Goal: Navigation & Orientation: Find specific page/section

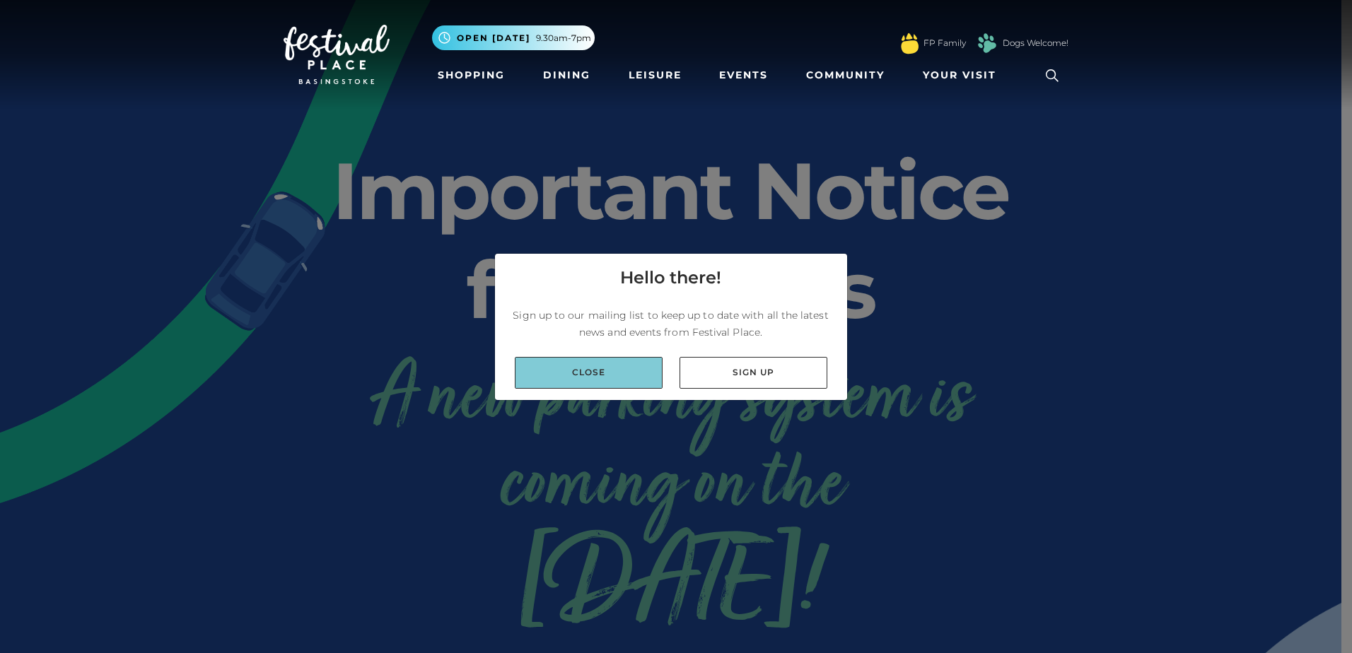
click at [590, 362] on link "Close" at bounding box center [589, 373] width 148 height 32
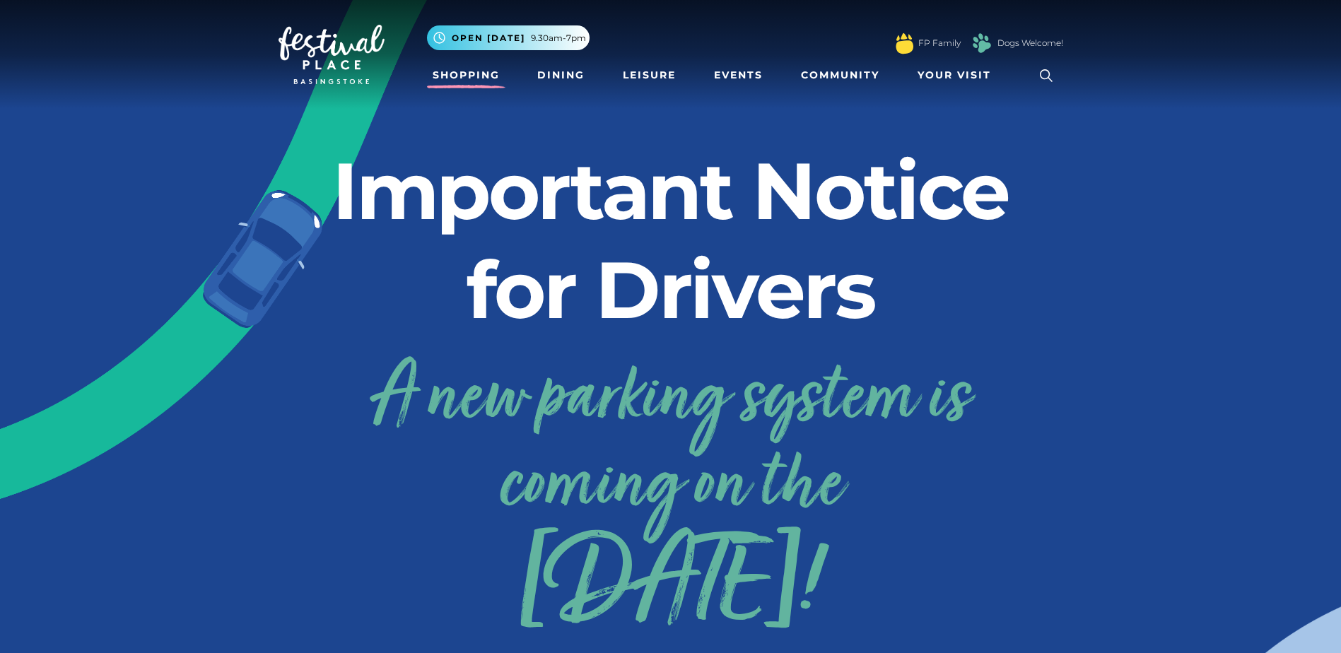
click at [493, 76] on link "Shopping" at bounding box center [466, 75] width 78 height 26
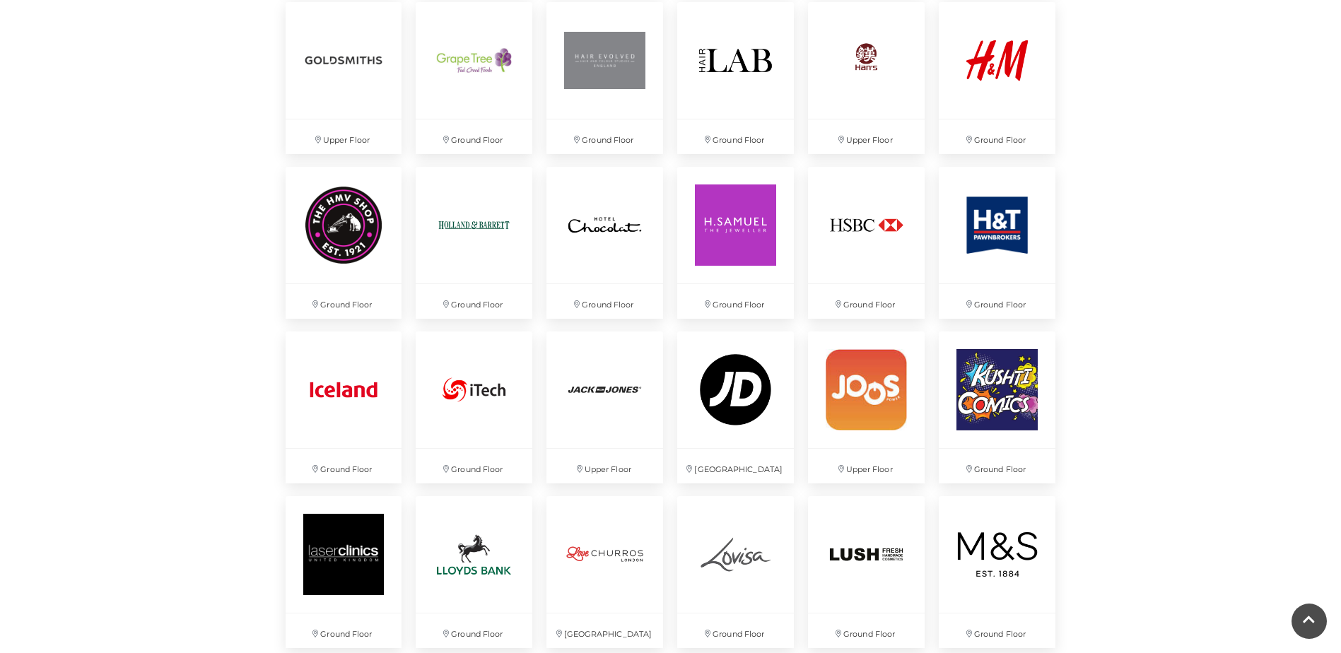
scroll to position [2192, 0]
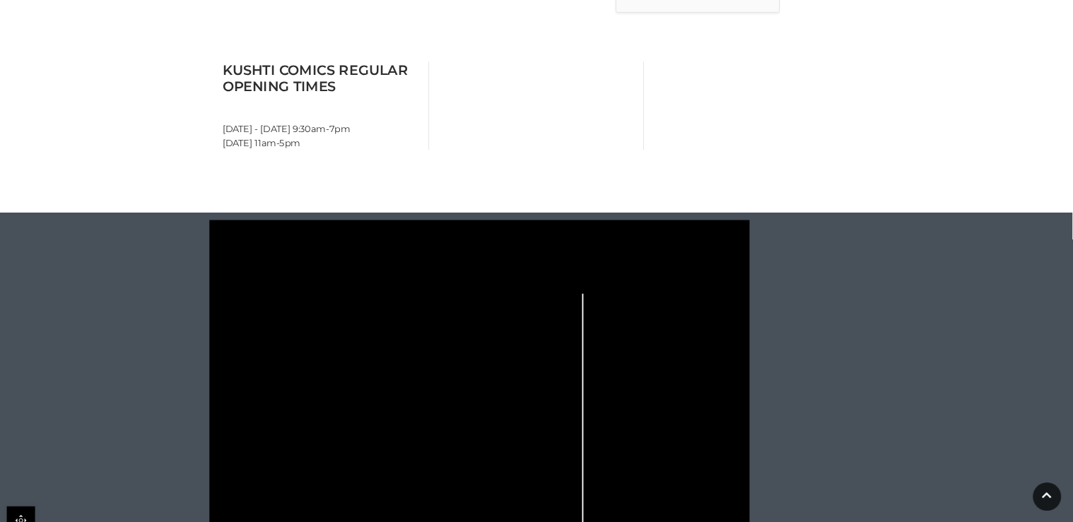
scroll to position [707, 0]
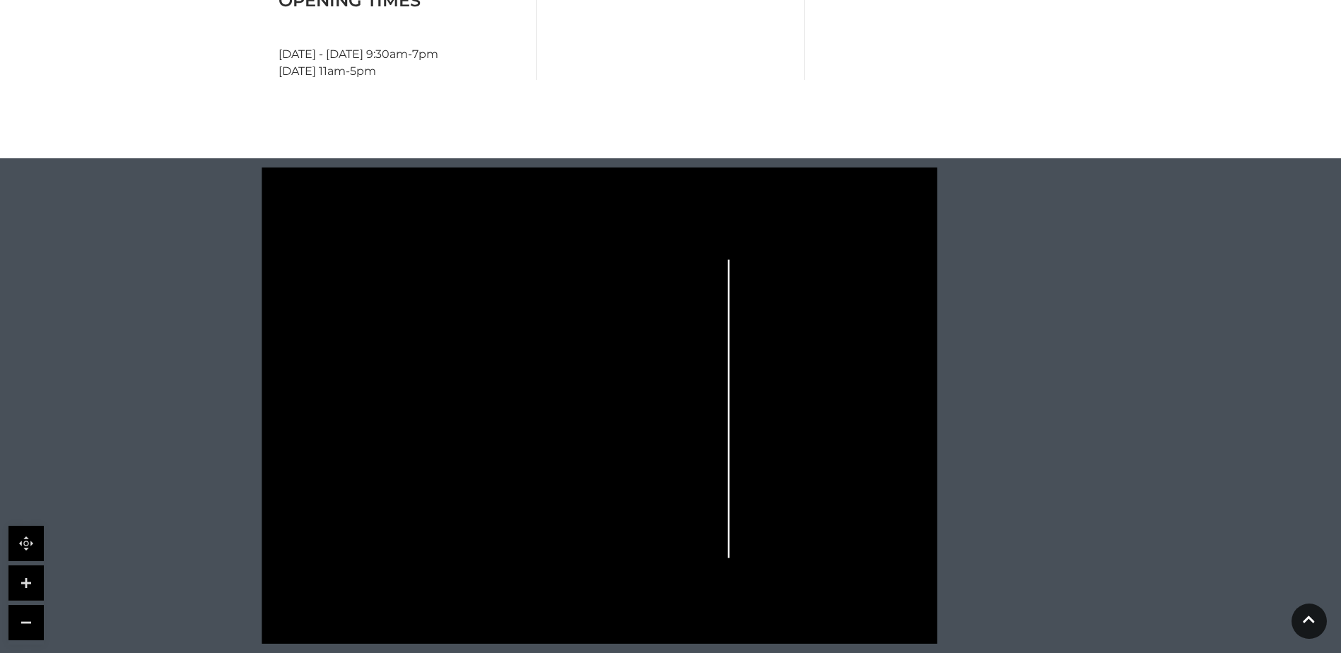
click at [551, 375] on polygon at bounding box center [464, 441] width 288 height 334
click at [388, 481] on rect at bounding box center [391, 478] width 21 height 8
click at [23, 582] on link at bounding box center [25, 583] width 35 height 35
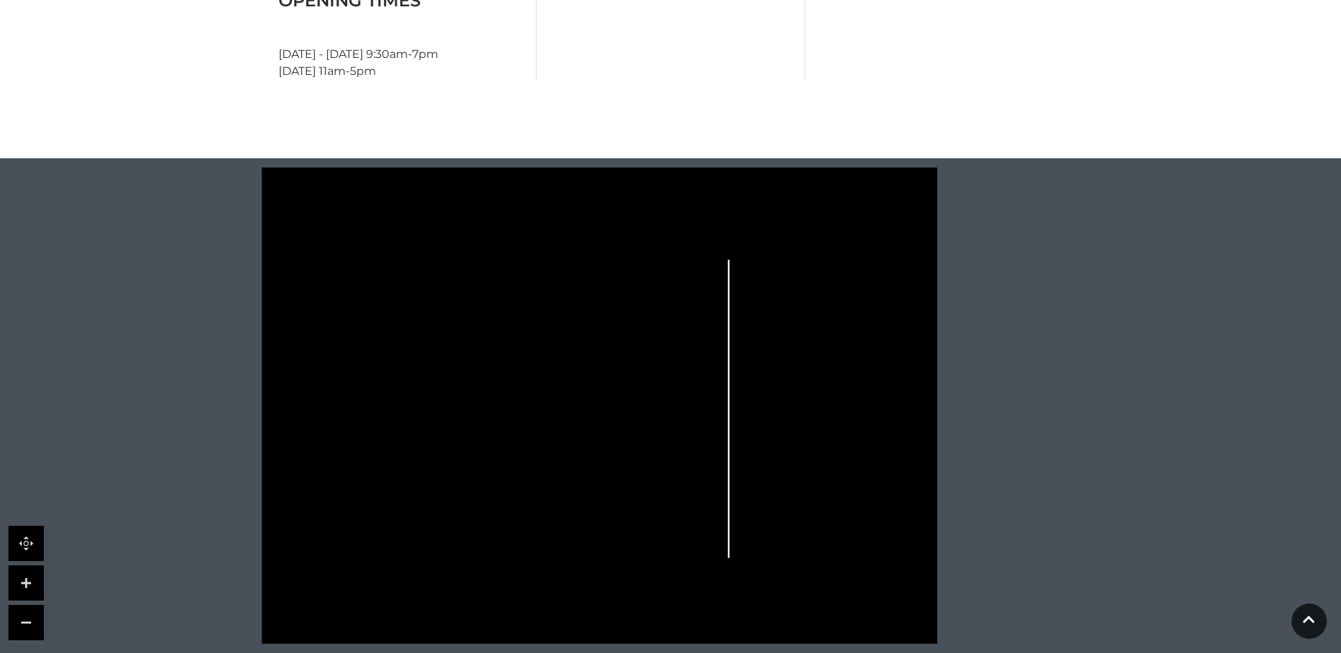
click at [23, 582] on link at bounding box center [25, 583] width 35 height 35
click at [20, 621] on link at bounding box center [25, 622] width 35 height 35
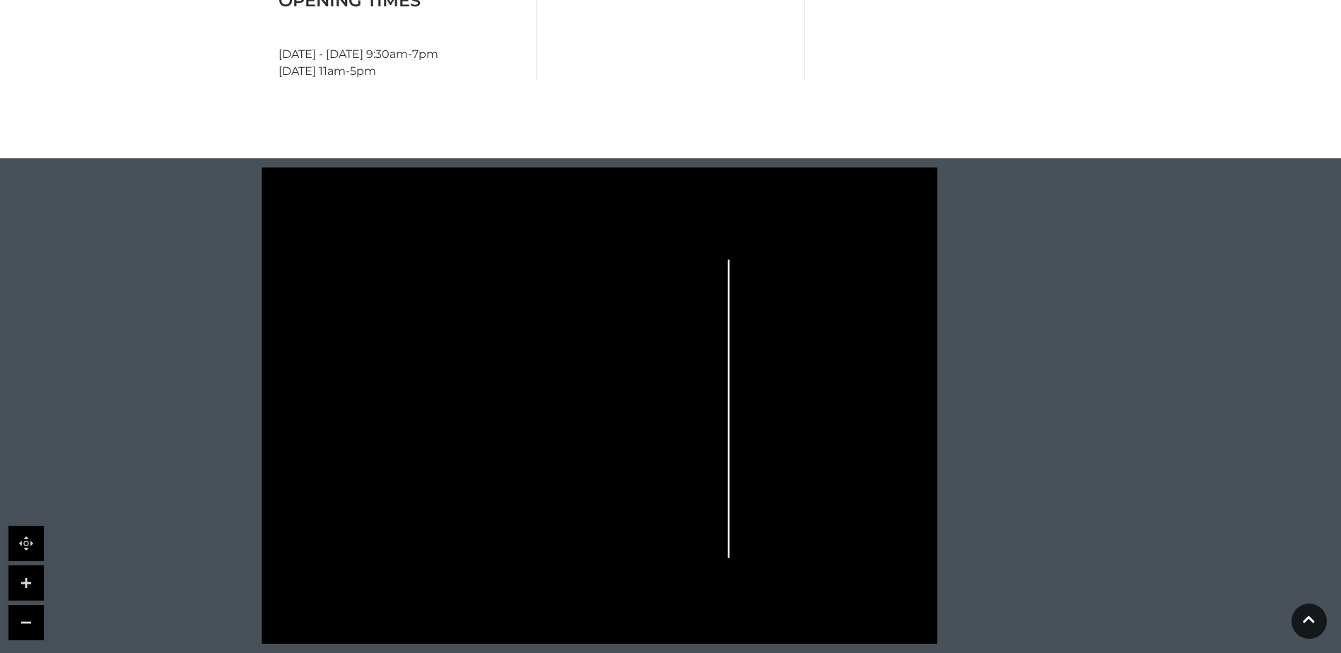
click at [25, 531] on link at bounding box center [25, 543] width 35 height 35
click at [27, 583] on link at bounding box center [25, 583] width 35 height 35
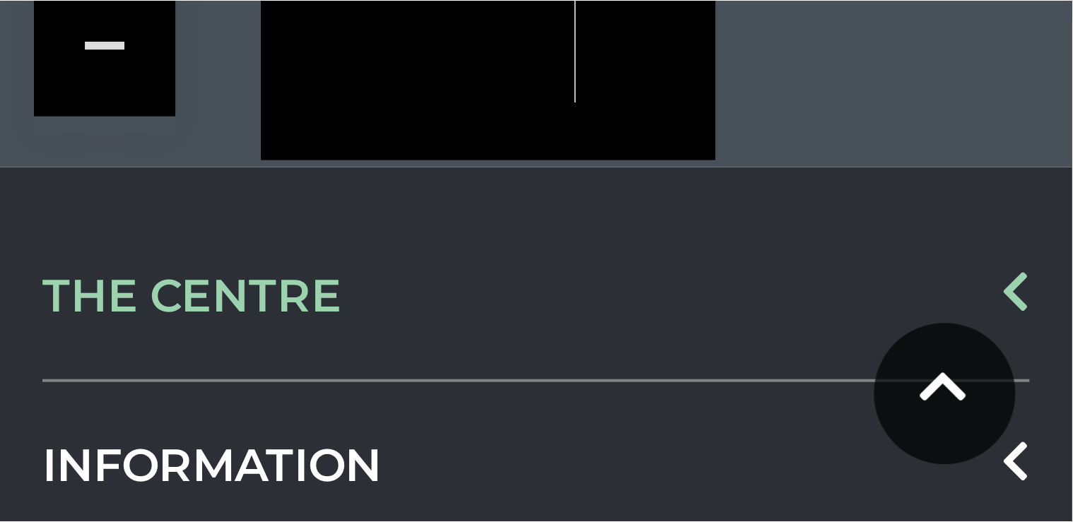
scroll to position [1021, 0]
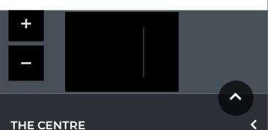
click at [25, 66] on link at bounding box center [25, 62] width 35 height 35
click at [27, 17] on link at bounding box center [25, 23] width 35 height 35
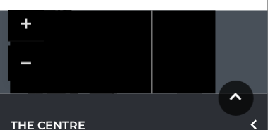
click at [25, 23] on link at bounding box center [25, 23] width 35 height 35
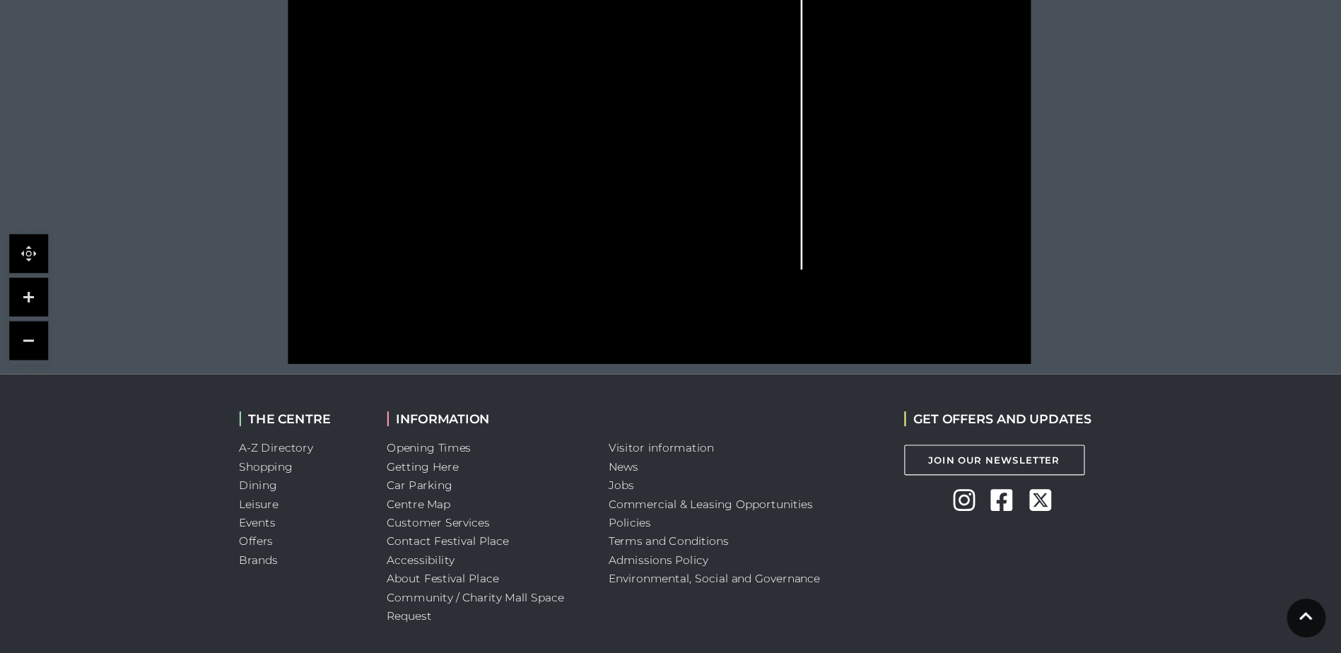
scroll to position [1015, 0]
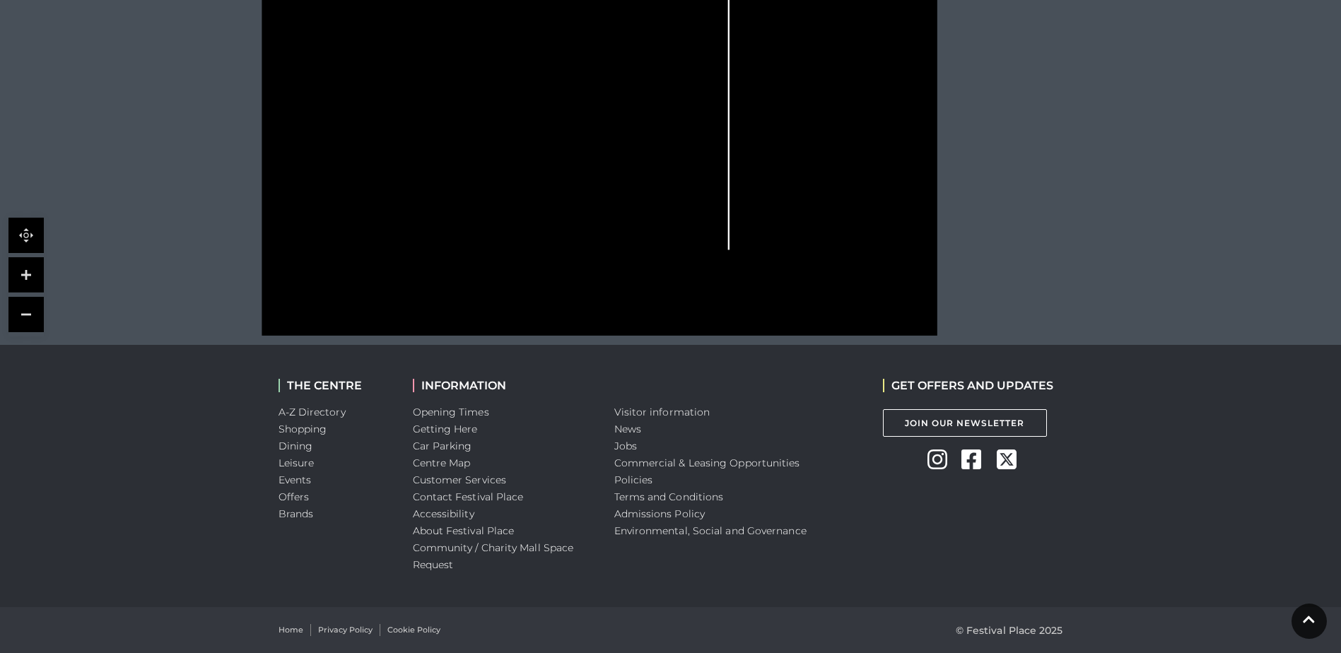
click at [24, 309] on link at bounding box center [25, 314] width 35 height 35
click at [22, 267] on link at bounding box center [25, 274] width 35 height 35
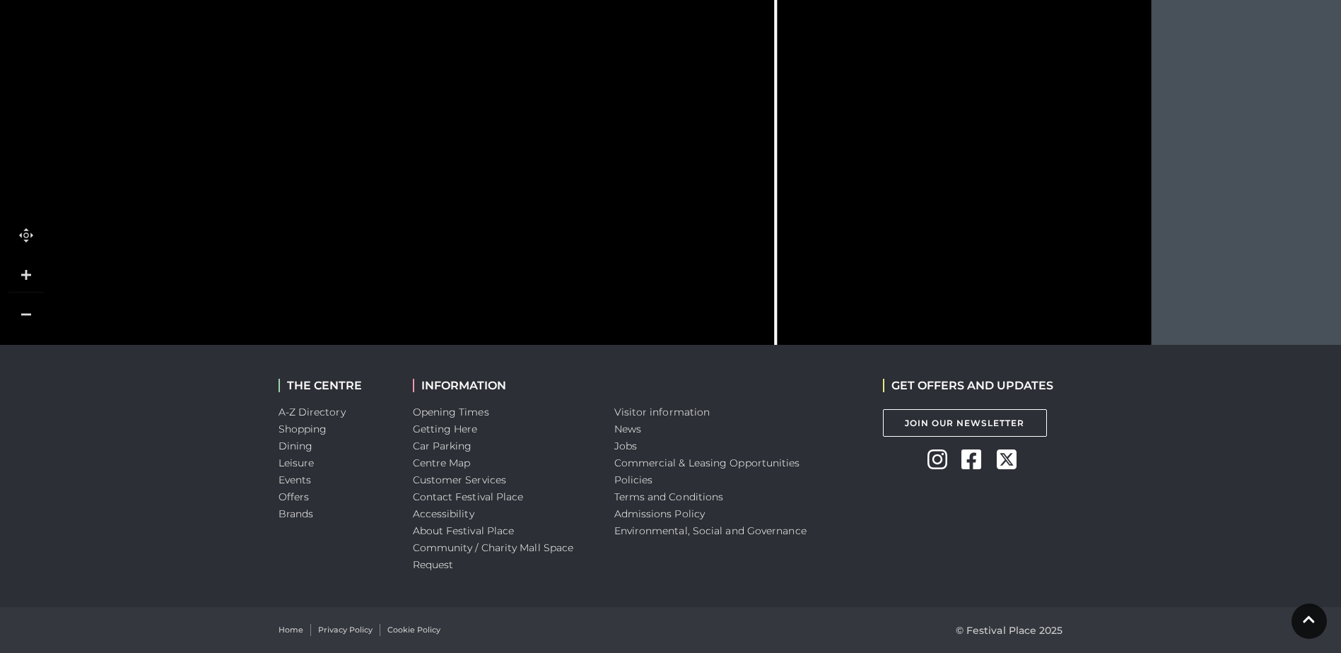
click at [22, 267] on link at bounding box center [25, 274] width 35 height 35
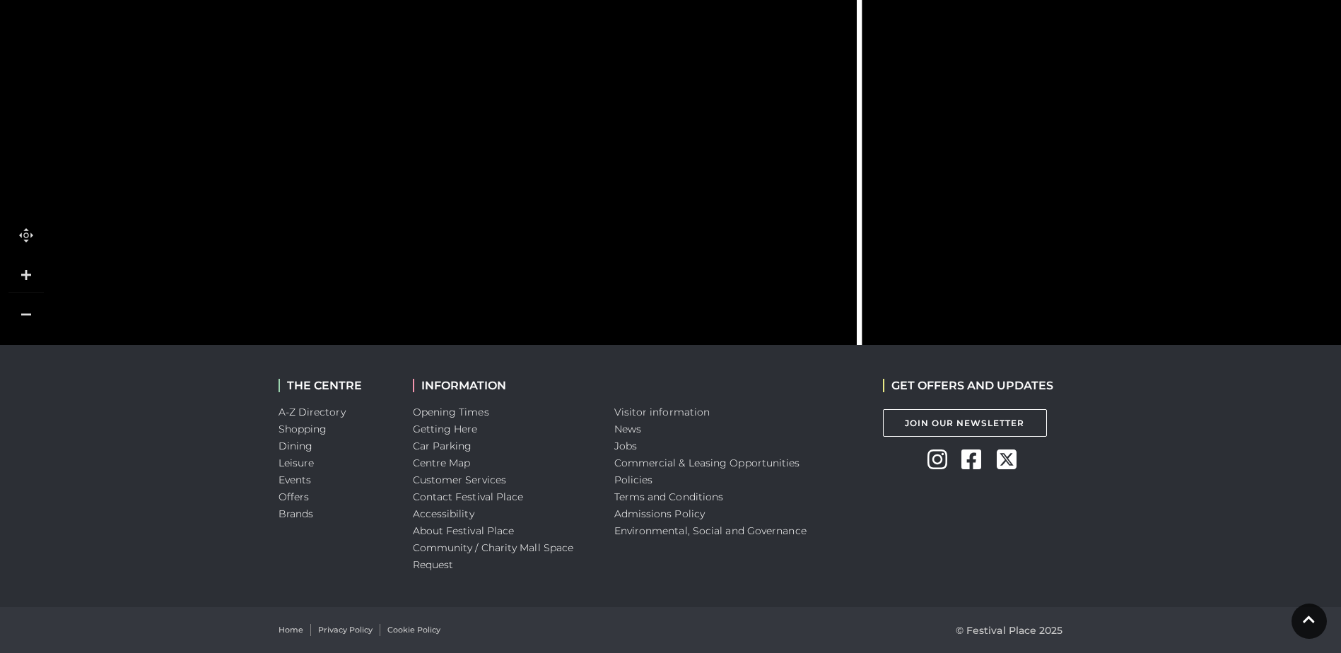
click at [22, 267] on link at bounding box center [25, 274] width 35 height 35
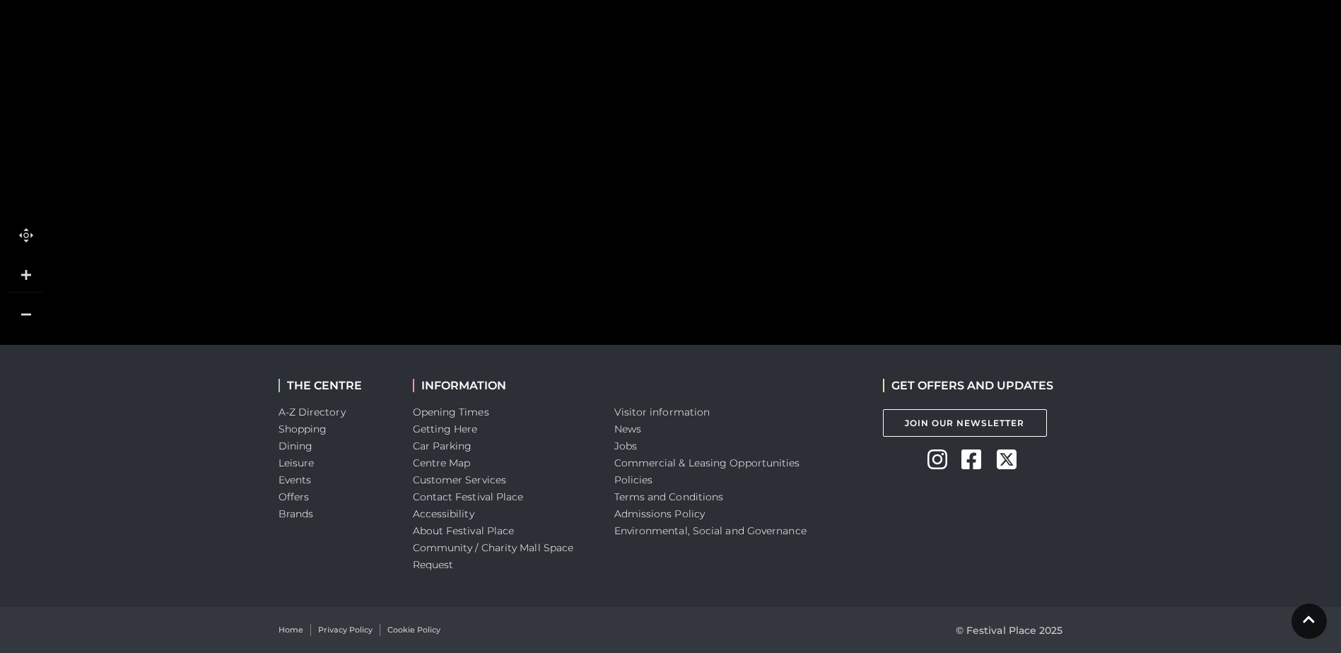
drag, startPoint x: 271, startPoint y: 252, endPoint x: 802, endPoint y: 14, distance: 581.9
drag, startPoint x: 271, startPoint y: 182, endPoint x: 614, endPoint y: -74, distance: 427.4
drag, startPoint x: 545, startPoint y: 37, endPoint x: 750, endPoint y: -74, distance: 233.1
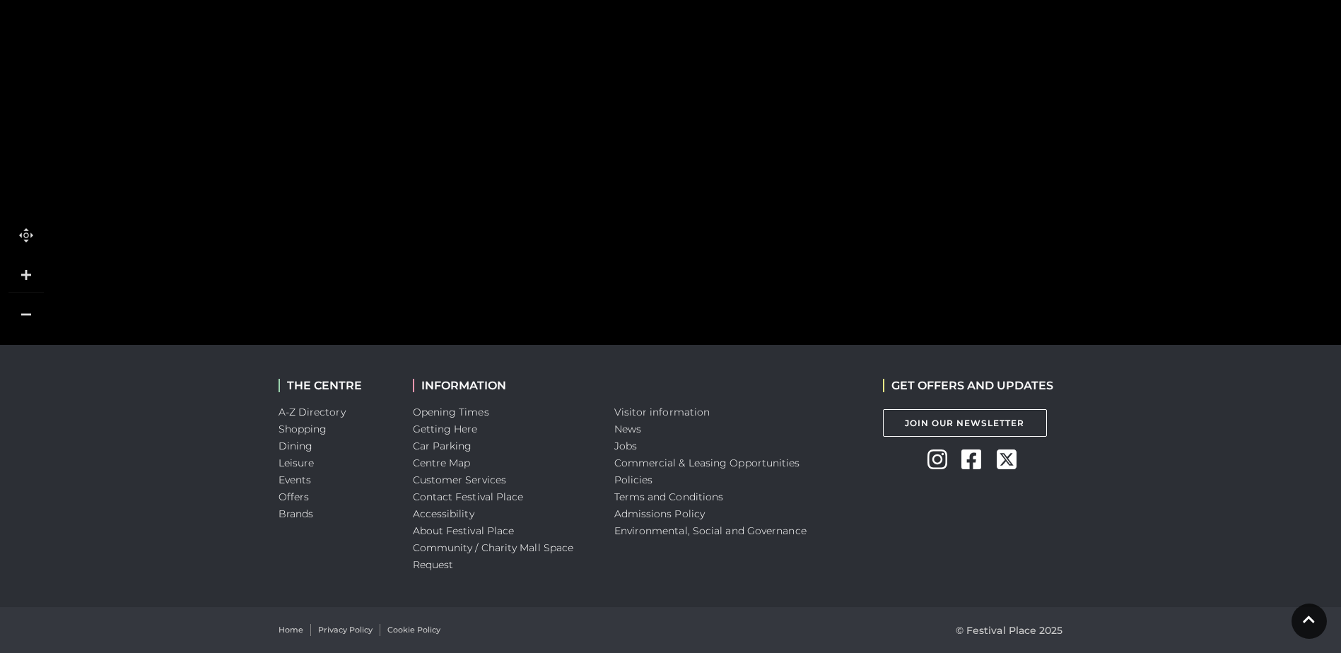
drag, startPoint x: 293, startPoint y: 262, endPoint x: 652, endPoint y: 28, distance: 428.6
drag, startPoint x: 484, startPoint y: 200, endPoint x: 517, endPoint y: 62, distance: 141.8
click at [517, 54] on rect at bounding box center [540, 11] width 119 height 233
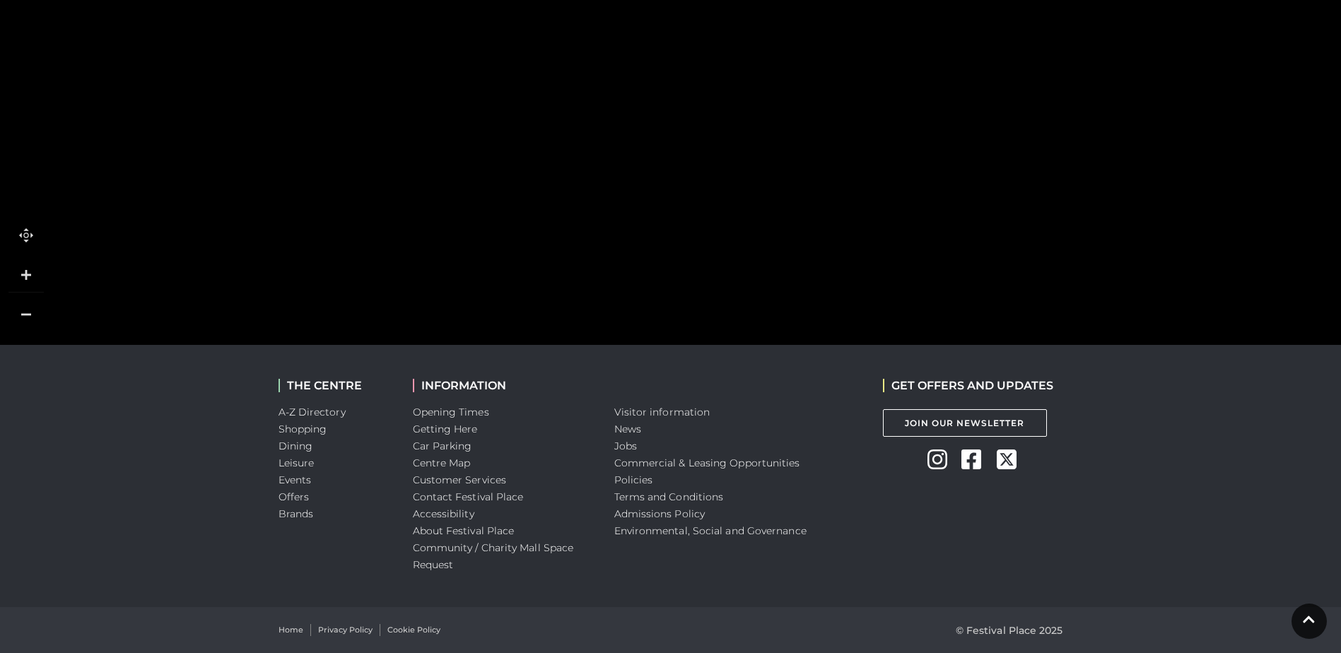
drag, startPoint x: 534, startPoint y: 250, endPoint x: 538, endPoint y: 258, distance: 8.5
click at [538, 258] on icon at bounding box center [535, 257] width 7 height 8
click at [28, 318] on link at bounding box center [25, 314] width 35 height 35
drag, startPoint x: 414, startPoint y: 124, endPoint x: 353, endPoint y: 217, distance: 111.0
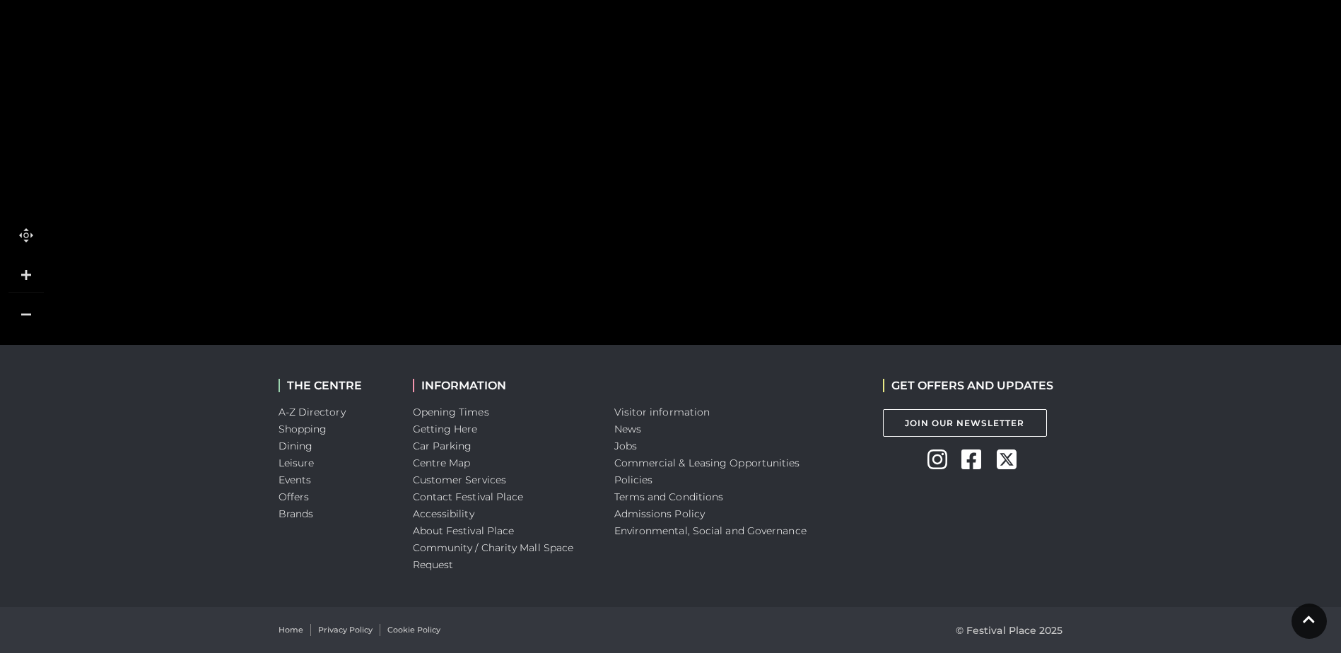
drag, startPoint x: 434, startPoint y: 162, endPoint x: 373, endPoint y: 124, distance: 71.4
click at [373, 124] on rect at bounding box center [335, 132] width 77 height 55
drag, startPoint x: 406, startPoint y: 90, endPoint x: 421, endPoint y: 158, distance: 70.2
click at [421, 158] on rect at bounding box center [421, 233] width 62 height 276
drag, startPoint x: 419, startPoint y: 50, endPoint x: 455, endPoint y: 140, distance: 96.5
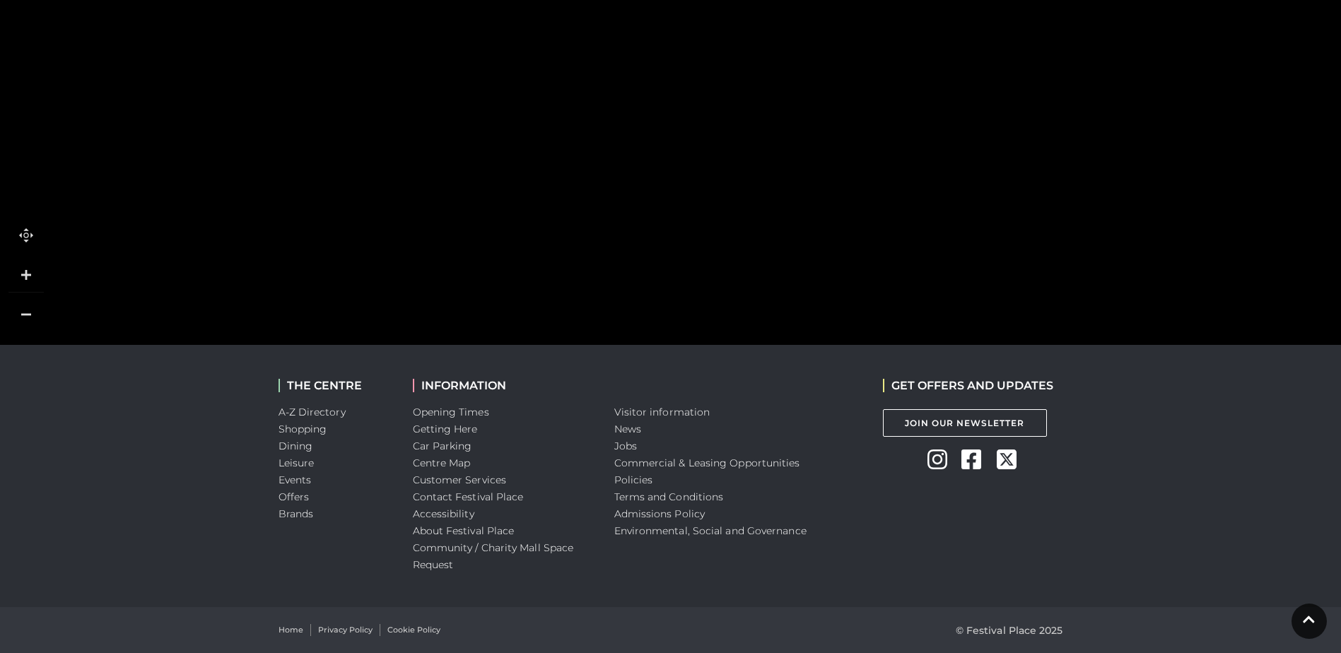
drag, startPoint x: 467, startPoint y: 100, endPoint x: 464, endPoint y: 124, distance: 23.5
click at [462, 125] on tspan "Kokoro" at bounding box center [462, 125] width 0 height 0
drag, startPoint x: 459, startPoint y: 129, endPoint x: 432, endPoint y: 101, distance: 39.0
click at [432, 101] on rect at bounding box center [433, 64] width 29 height 79
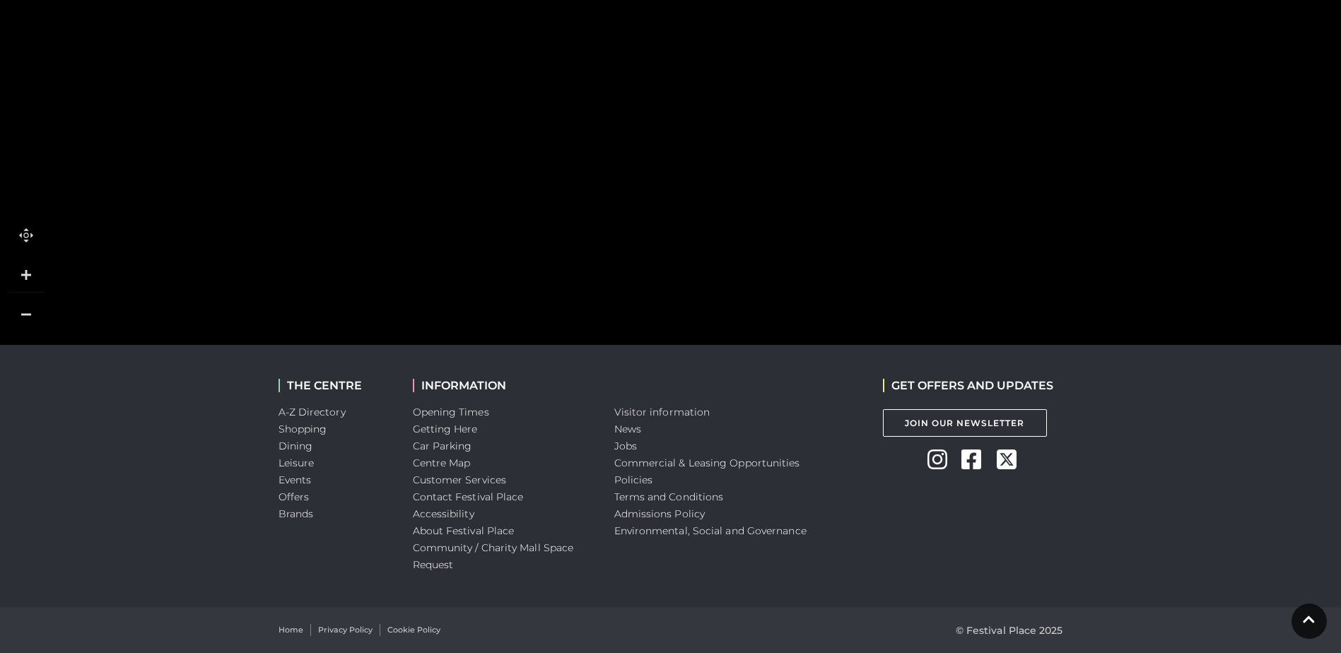
drag, startPoint x: 453, startPoint y: 146, endPoint x: 441, endPoint y: 124, distance: 25.6
drag, startPoint x: 461, startPoint y: 112, endPoint x: 454, endPoint y: 161, distance: 50.0
drag, startPoint x: 967, startPoint y: 168, endPoint x: 413, endPoint y: 222, distance: 556.9
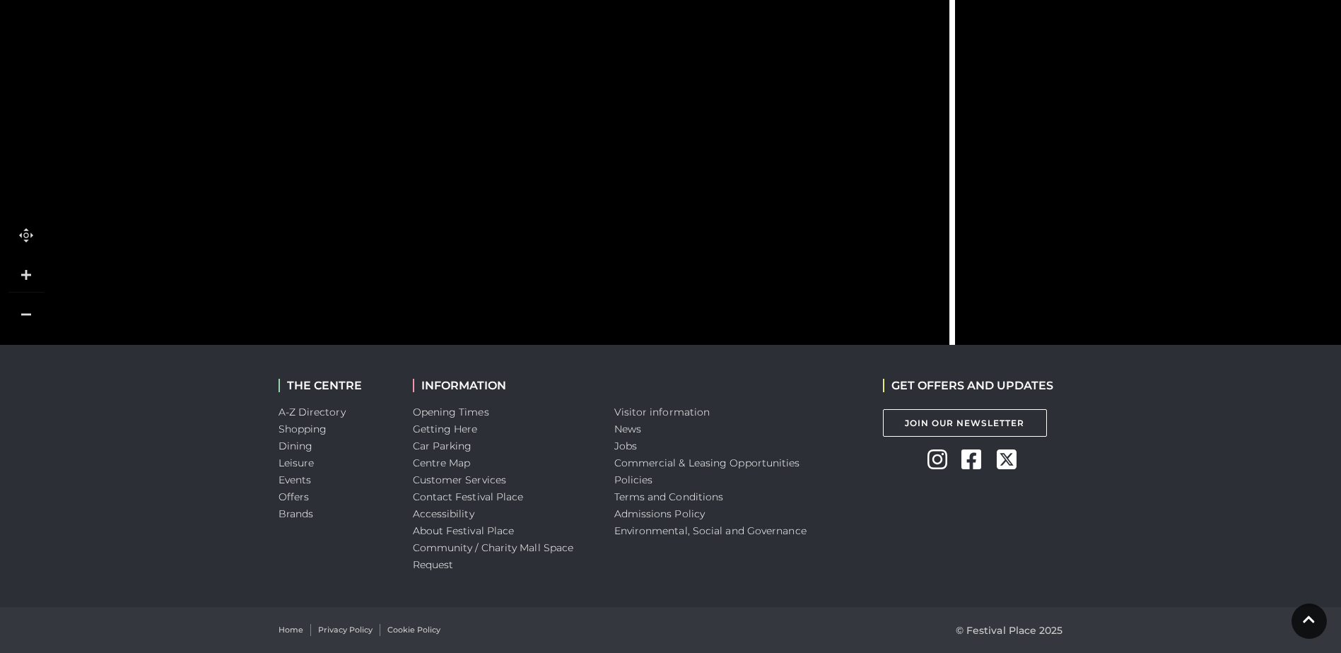
click at [413, 222] on rect at bounding box center [397, 212] width 45 height 78
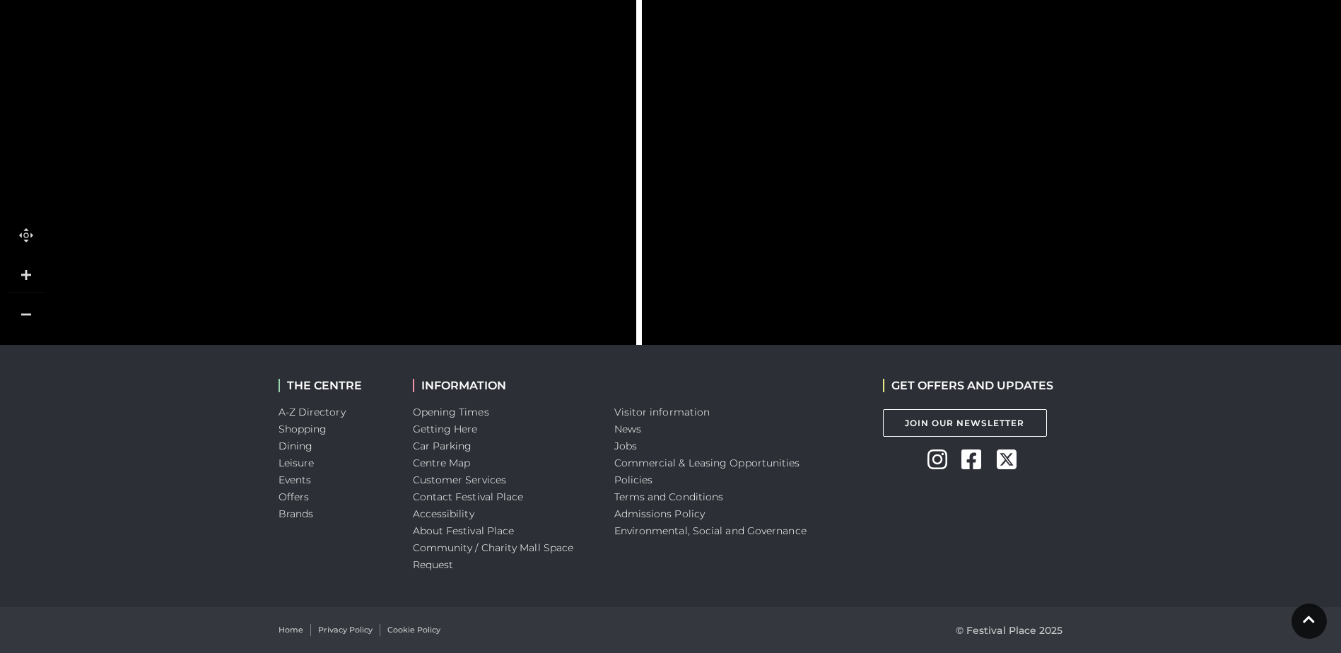
drag, startPoint x: 1151, startPoint y: 217, endPoint x: 838, endPoint y: 214, distance: 313.2
click at [838, 214] on rect at bounding box center [825, 216] width 41 height 93
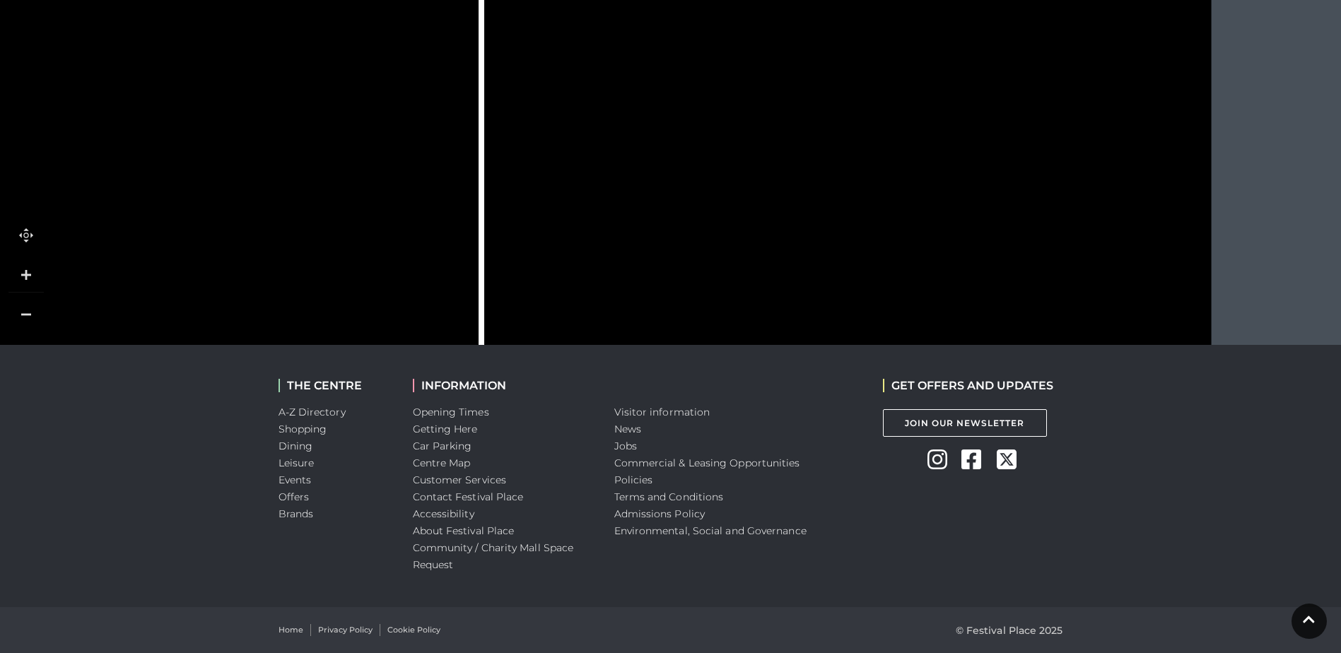
drag, startPoint x: 846, startPoint y: 224, endPoint x: 672, endPoint y: 226, distance: 173.9
click at [672, 226] on rect at bounding box center [668, 220] width 41 height 93
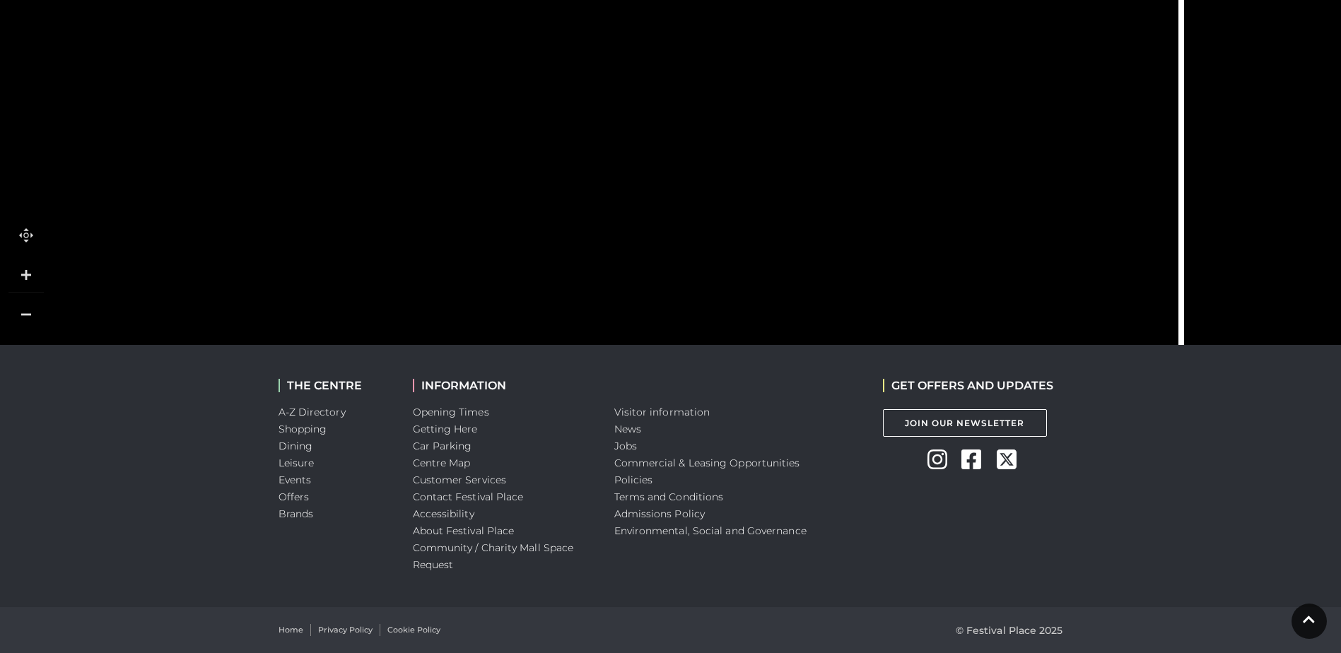
drag, startPoint x: 341, startPoint y: 165, endPoint x: 916, endPoint y: 179, distance: 574.9
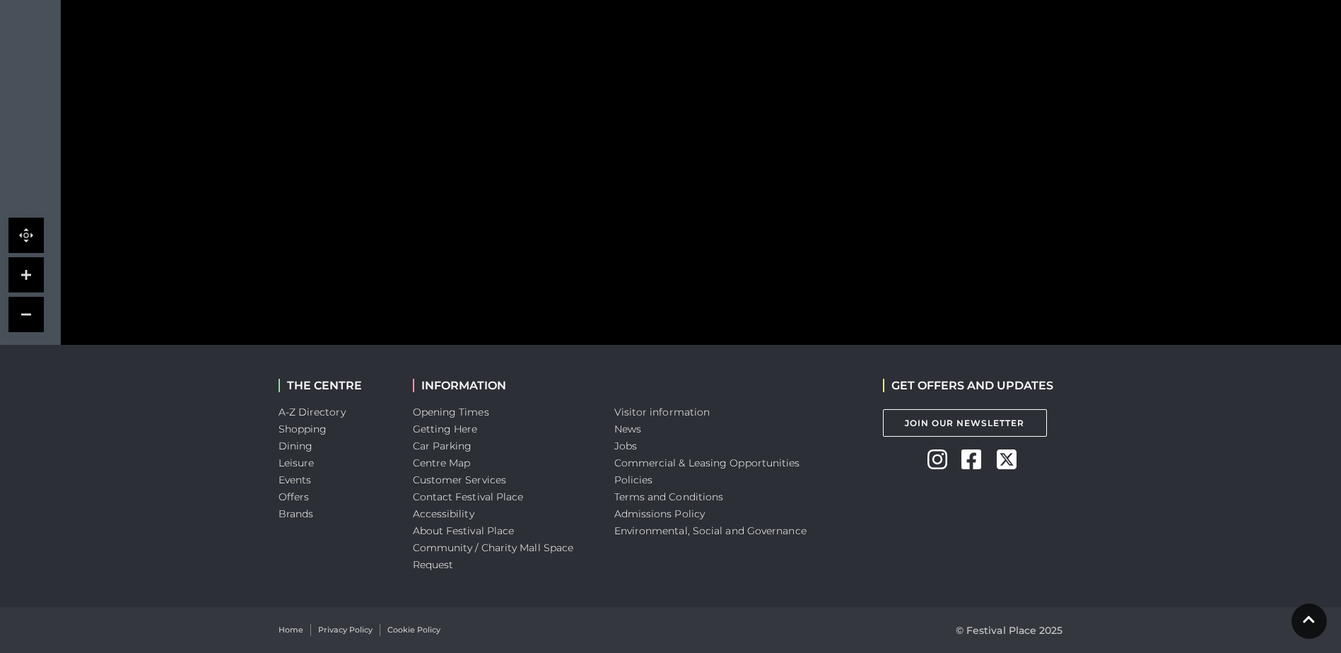
drag, startPoint x: 451, startPoint y: 221, endPoint x: 807, endPoint y: 151, distance: 362.4
click at [807, 151] on rect at bounding box center [798, 139] width 92 height 25
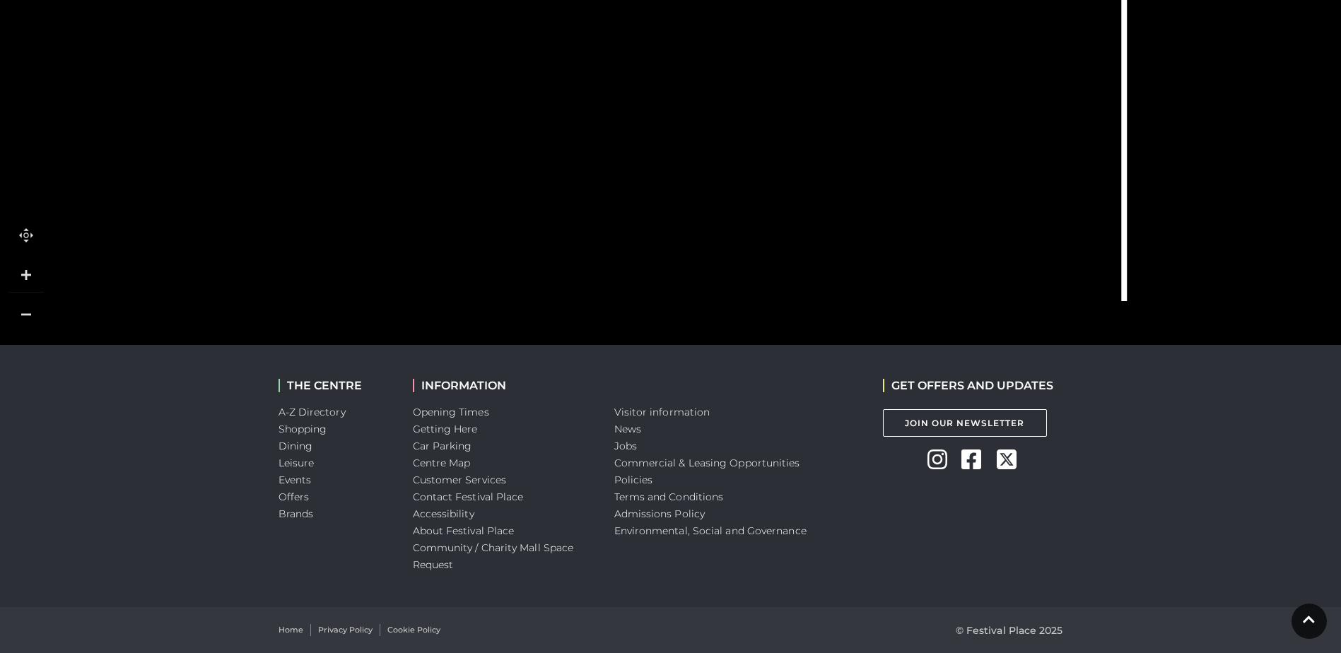
drag, startPoint x: 966, startPoint y: 117, endPoint x: 526, endPoint y: 138, distance: 440.9
click at [419, 120] on polygon at bounding box center [546, 161] width 279 height 198
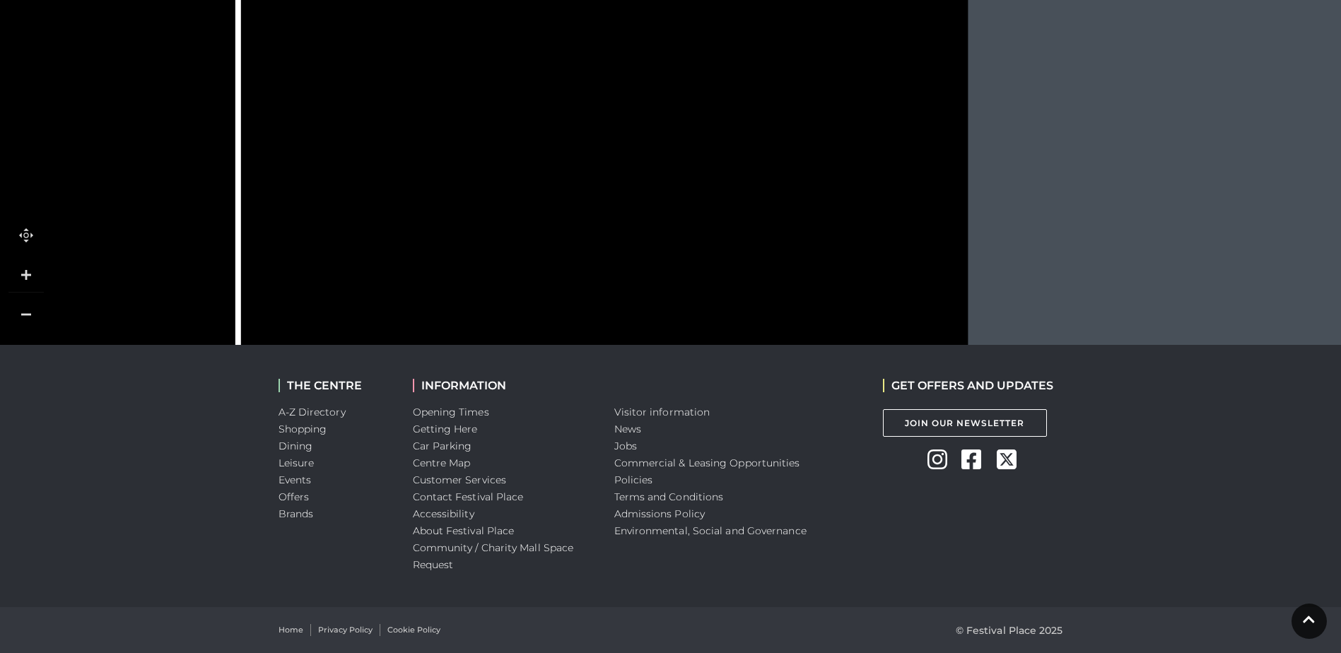
drag, startPoint x: 945, startPoint y: 114, endPoint x: 363, endPoint y: 229, distance: 593.8
